Goal: Communication & Community: Share content

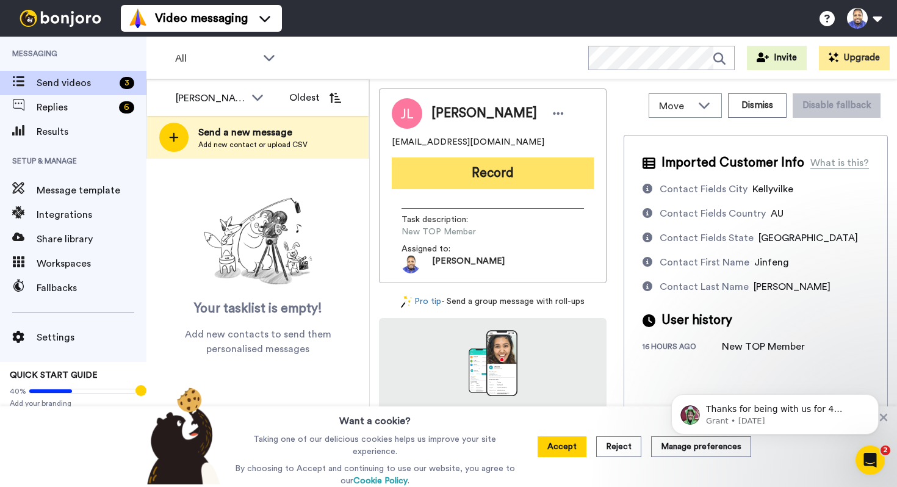
click at [503, 165] on button "Record" at bounding box center [493, 174] width 202 height 32
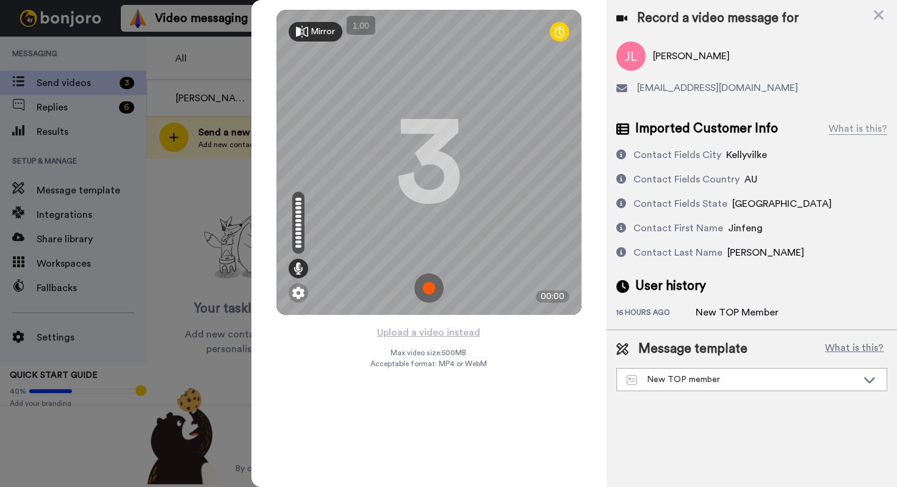
click at [427, 282] on img at bounding box center [429, 287] width 29 height 29
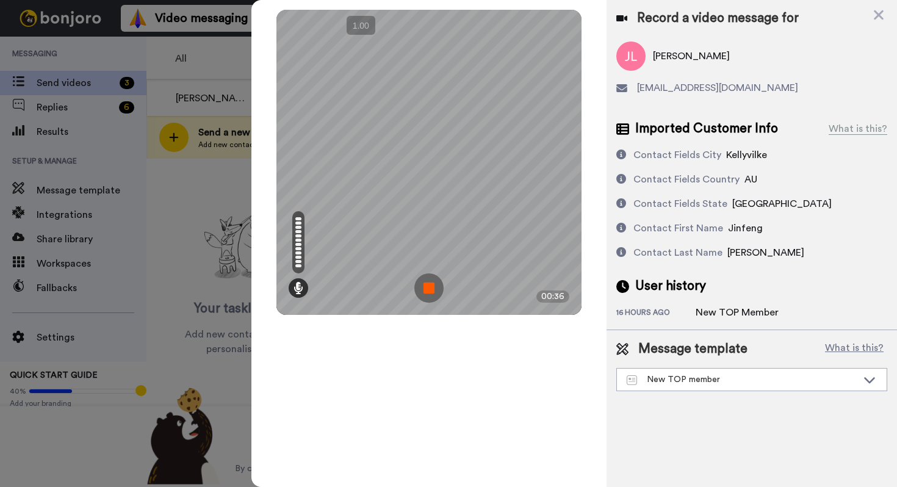
click at [427, 282] on img at bounding box center [429, 287] width 29 height 29
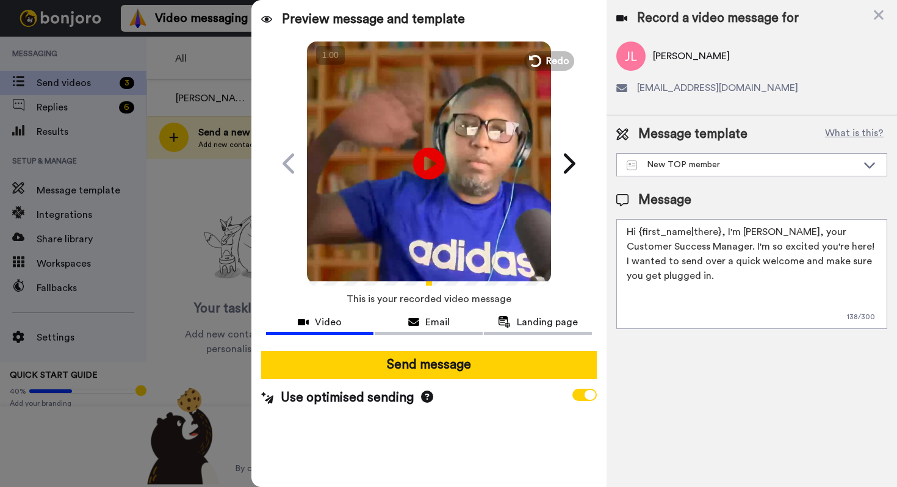
click at [437, 164] on icon at bounding box center [429, 163] width 32 height 32
click at [539, 62] on icon at bounding box center [533, 60] width 13 height 13
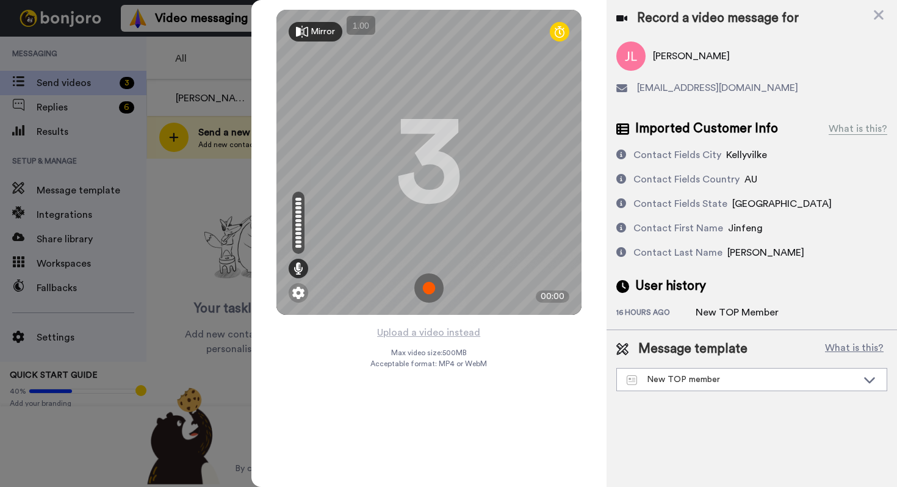
click at [432, 285] on img at bounding box center [429, 287] width 29 height 29
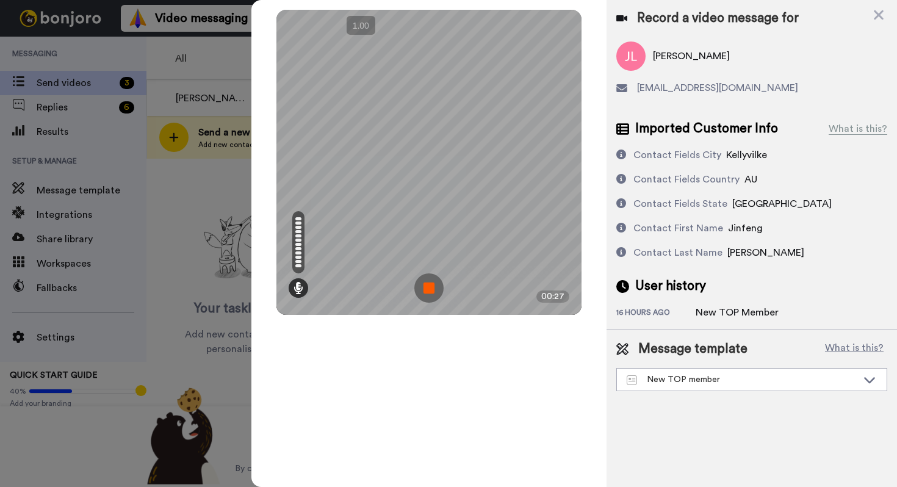
click at [432, 285] on img at bounding box center [429, 287] width 29 height 29
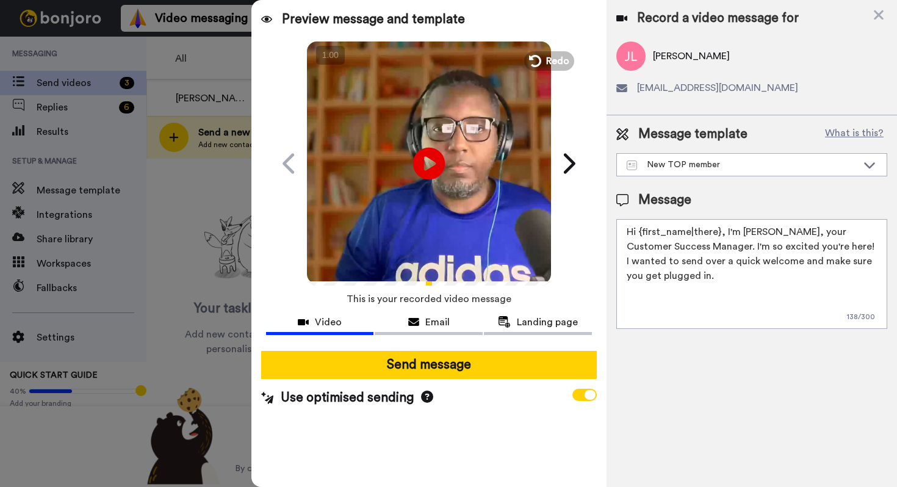
click at [430, 164] on icon "Play/Pause" at bounding box center [429, 163] width 32 height 58
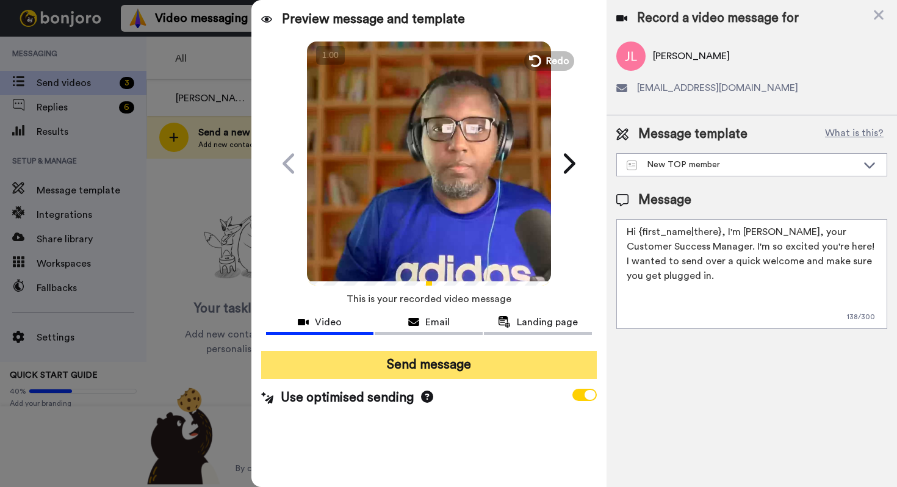
click at [419, 368] on button "Send message" at bounding box center [429, 365] width 336 height 28
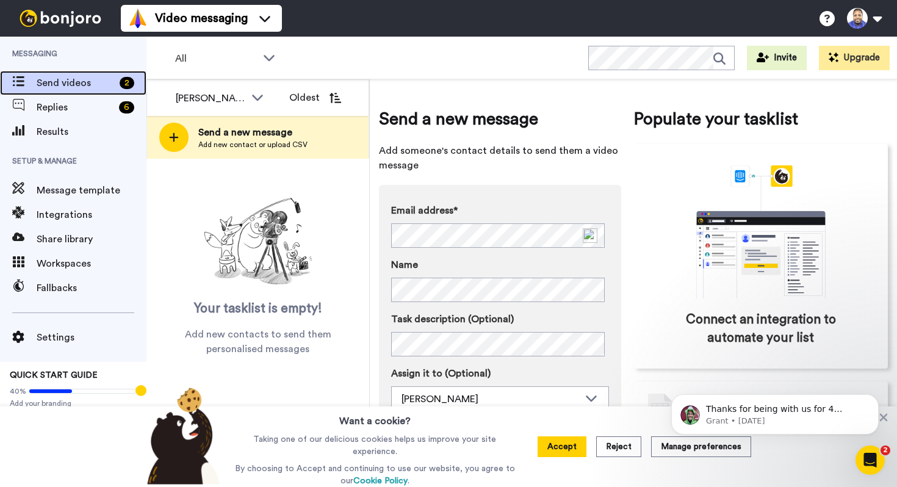
click at [104, 82] on span "Send videos" at bounding box center [76, 83] width 78 height 15
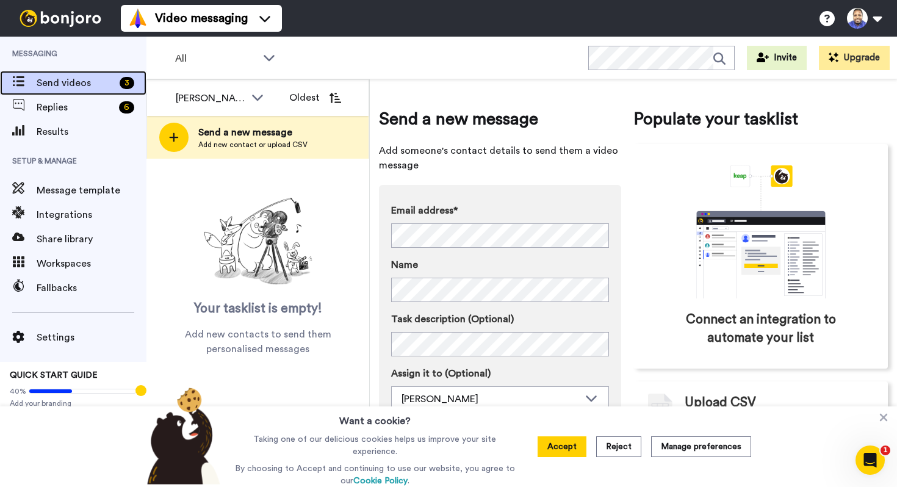
click at [95, 87] on span "Send videos" at bounding box center [76, 83] width 78 height 15
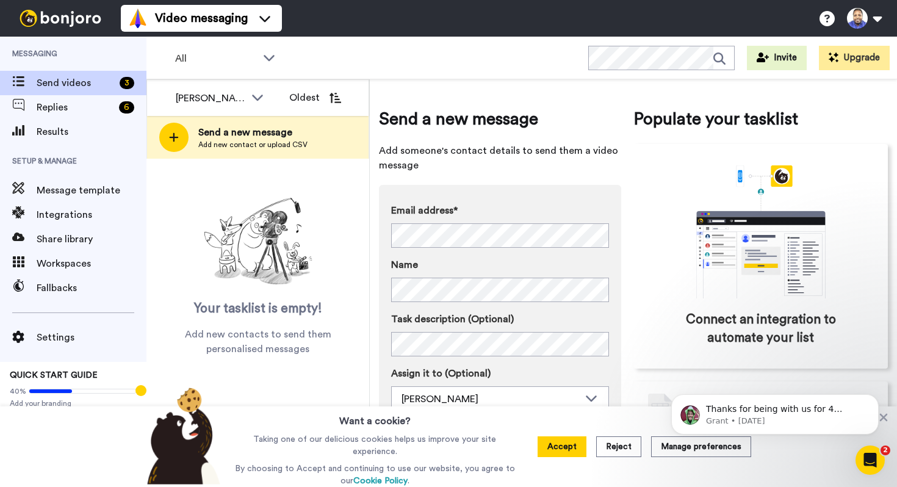
scroll to position [1, 0]
click at [559, 446] on button "Accept" at bounding box center [562, 446] width 49 height 21
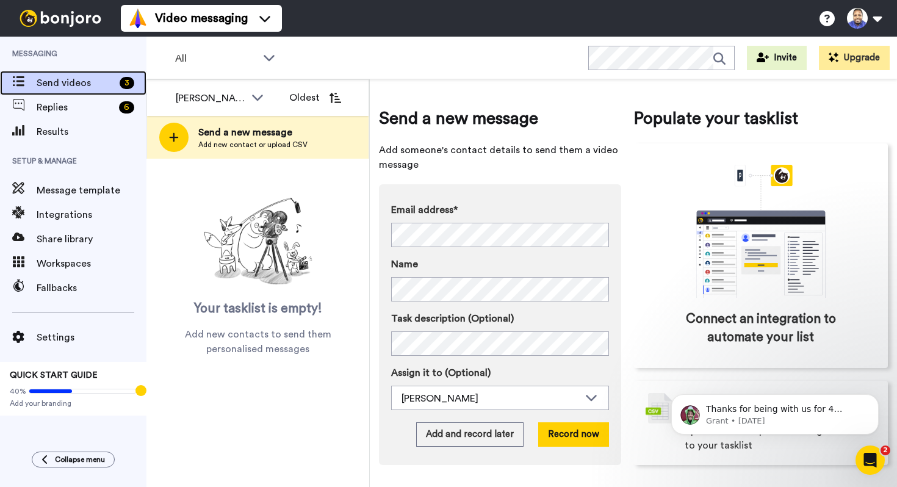
click at [95, 79] on span "Send videos" at bounding box center [76, 83] width 78 height 15
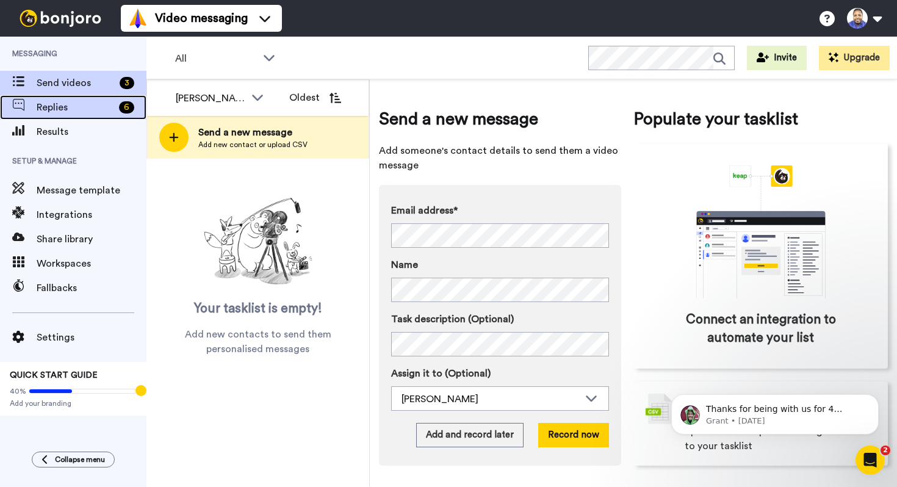
click at [87, 112] on span "Replies" at bounding box center [76, 107] width 78 height 15
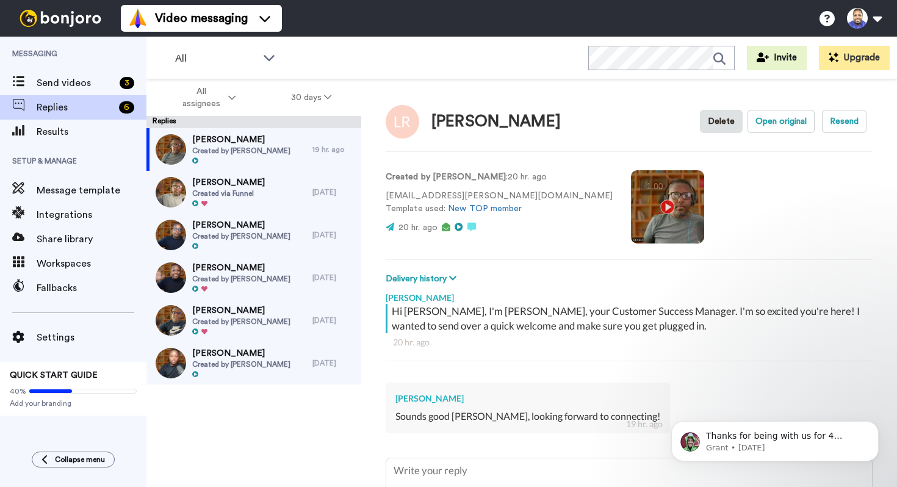
click at [631, 207] on video at bounding box center [667, 206] width 73 height 73
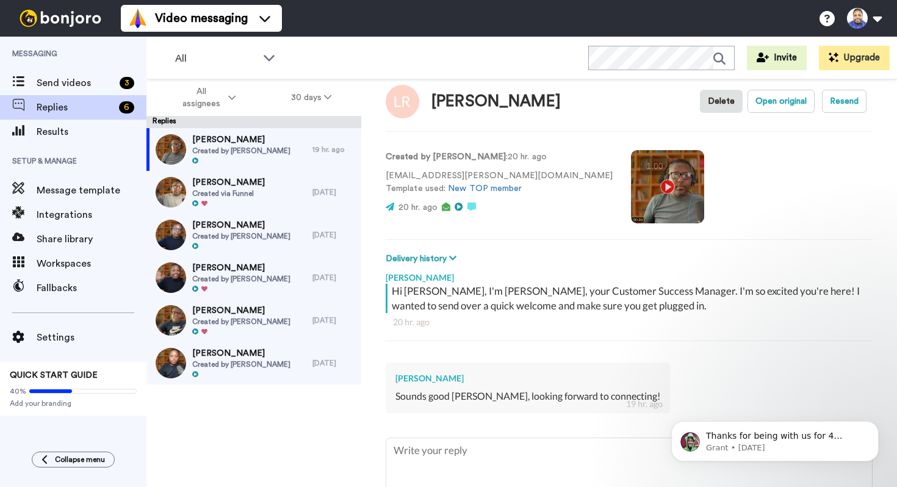
scroll to position [11, 0]
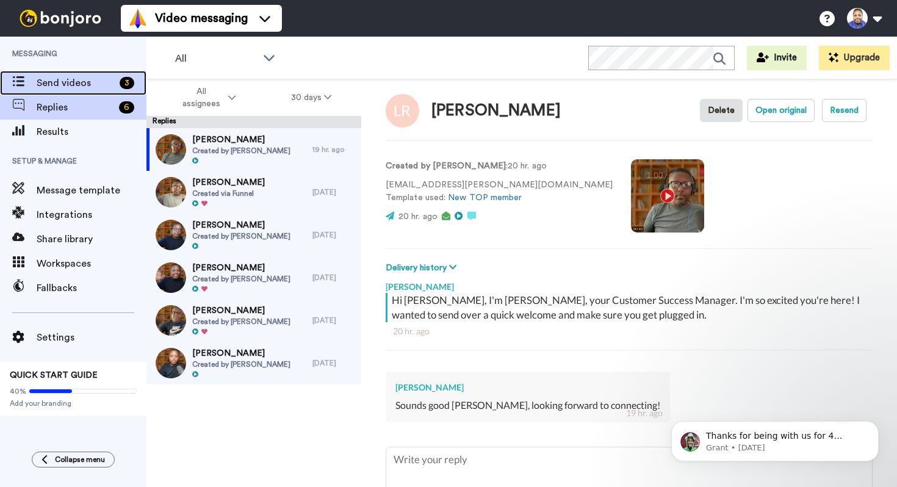
click at [82, 88] on span "Send videos" at bounding box center [76, 83] width 78 height 15
